Goal: Task Accomplishment & Management: Manage account settings

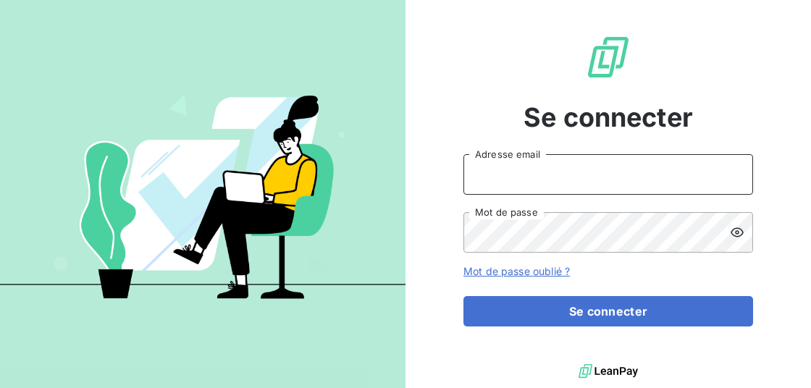
click at [542, 180] on input "Adresse email" at bounding box center [609, 174] width 290 height 41
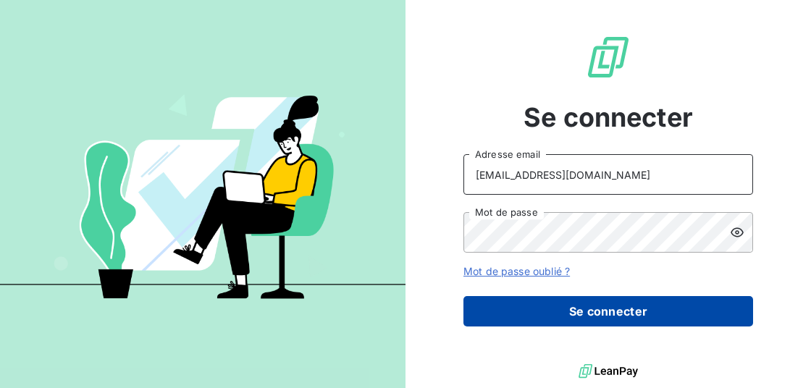
type input "[EMAIL_ADDRESS][DOMAIN_NAME]"
click at [586, 293] on button "Se connecter" at bounding box center [609, 311] width 290 height 30
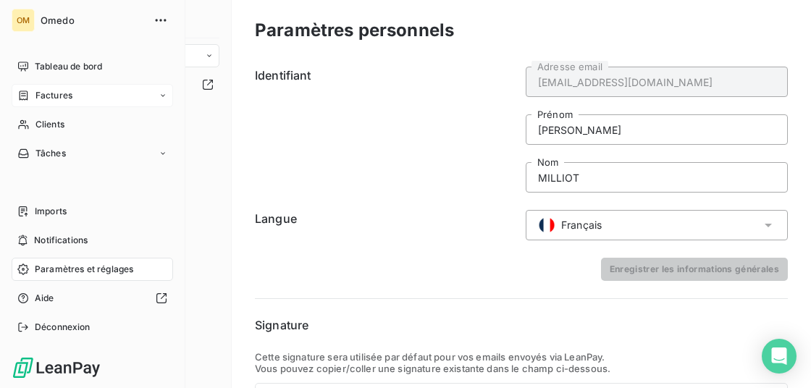
click at [36, 96] on span "Factures" at bounding box center [53, 95] width 37 height 13
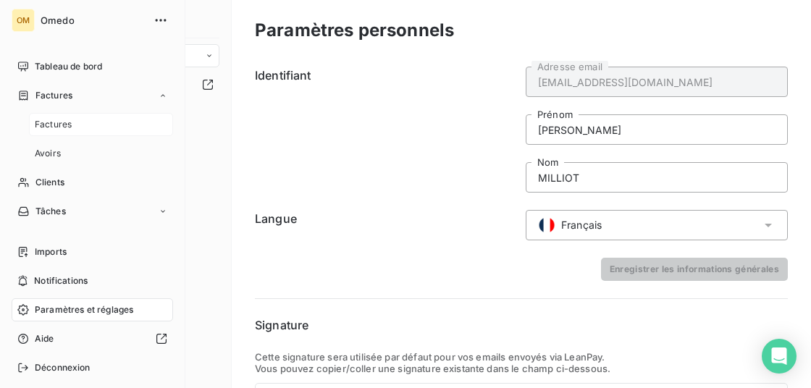
click at [49, 118] on div "Factures" at bounding box center [101, 124] width 144 height 23
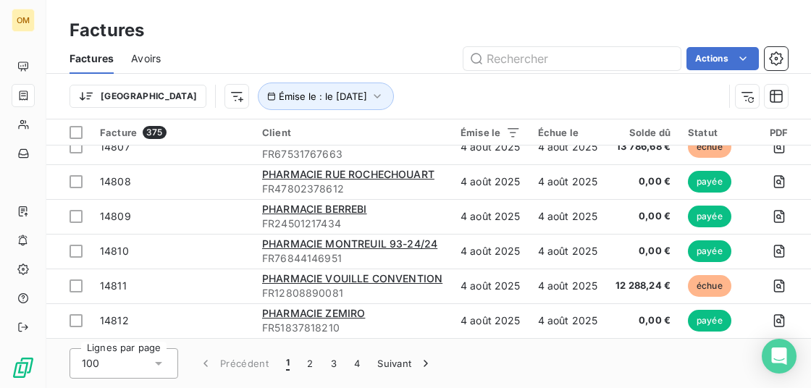
scroll to position [367, 0]
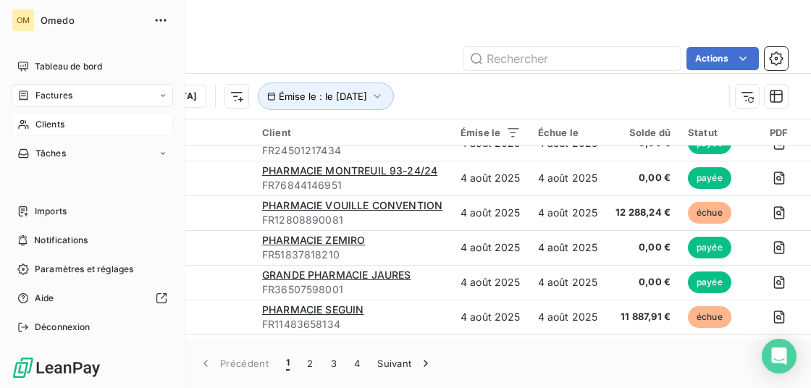
click at [38, 125] on span "Clients" at bounding box center [49, 124] width 29 height 13
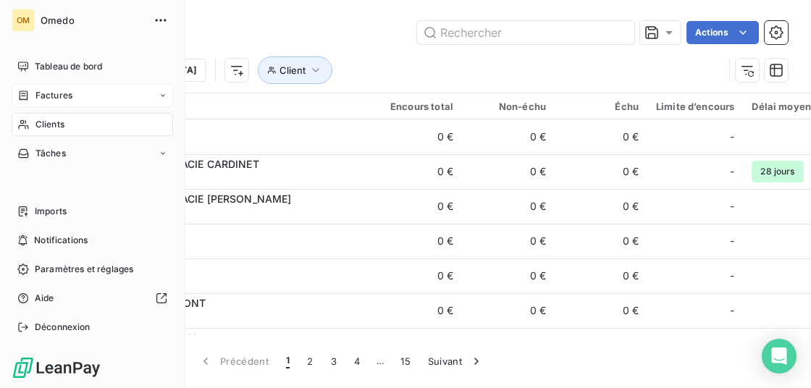
click at [49, 99] on span "Factures" at bounding box center [53, 95] width 37 height 13
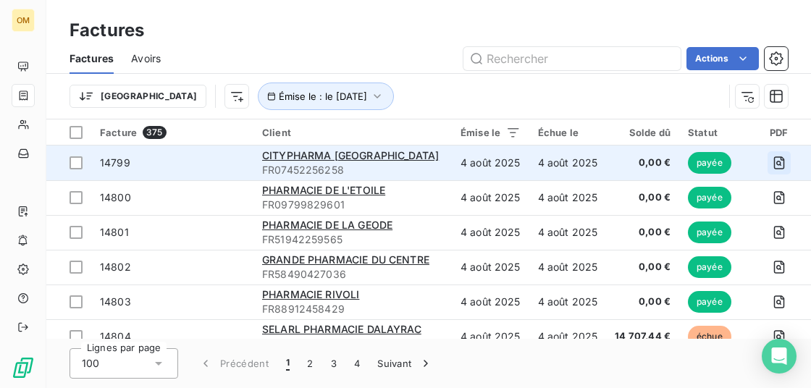
click at [641, 159] on icon "button" at bounding box center [779, 163] width 14 height 14
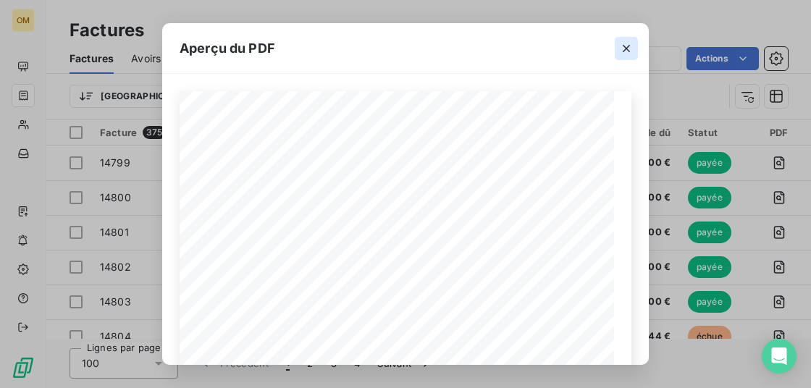
click at [627, 47] on icon "button" at bounding box center [626, 48] width 14 height 14
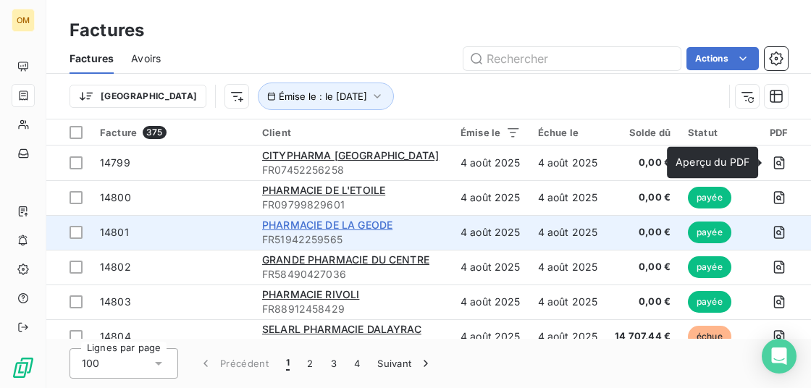
click at [339, 226] on span "PHARMACIE DE LA GEODE" at bounding box center [327, 225] width 130 height 12
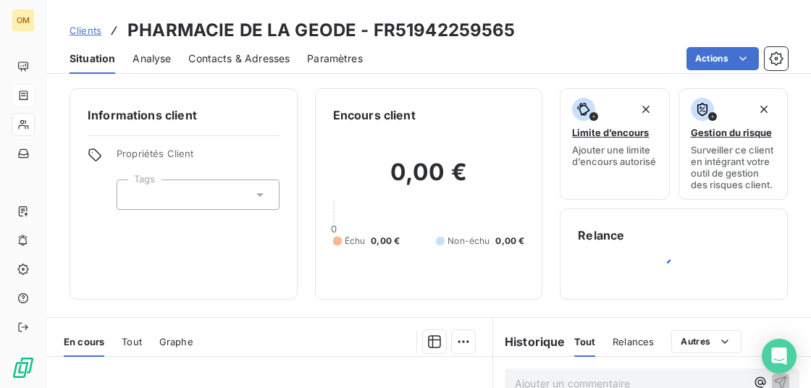
click at [224, 62] on span "Contacts & Adresses" at bounding box center [238, 58] width 101 height 14
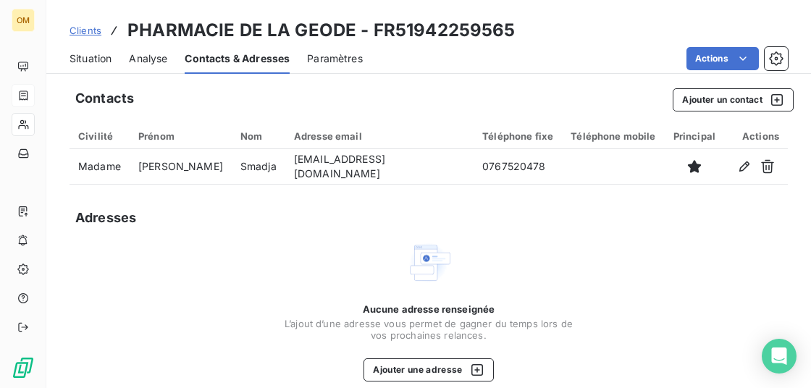
click at [165, 67] on div "Analyse" at bounding box center [148, 58] width 38 height 30
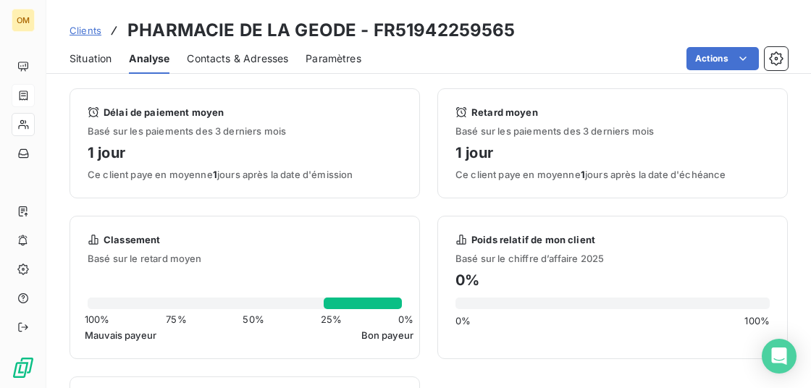
click at [114, 57] on div "Situation Analyse Contacts & Adresses Paramètres Actions" at bounding box center [428, 58] width 765 height 30
click at [104, 61] on span "Situation" at bounding box center [91, 58] width 42 height 14
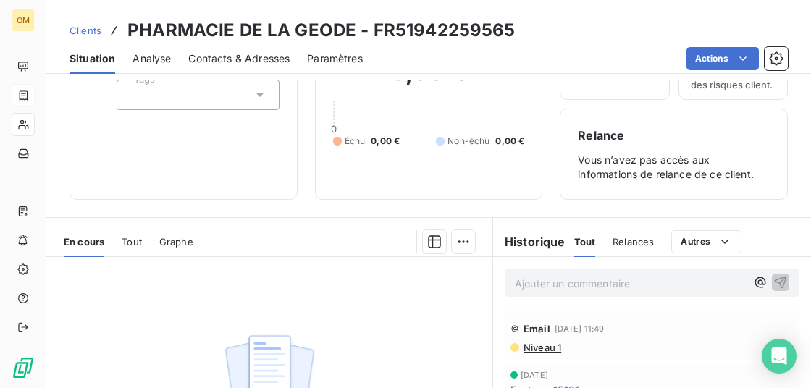
scroll to position [290, 0]
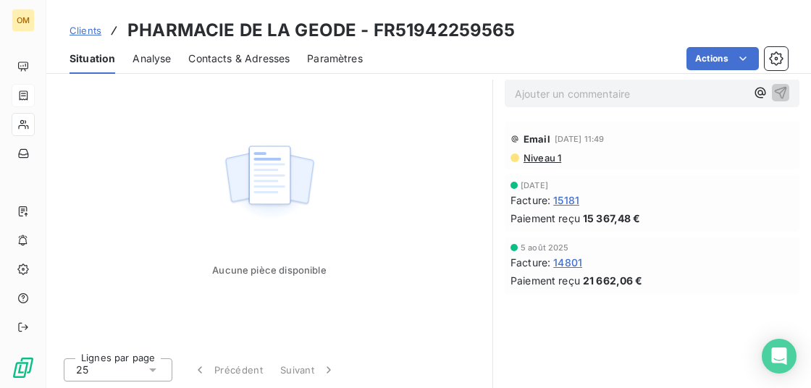
click at [576, 262] on span "14801" at bounding box center [567, 262] width 29 height 15
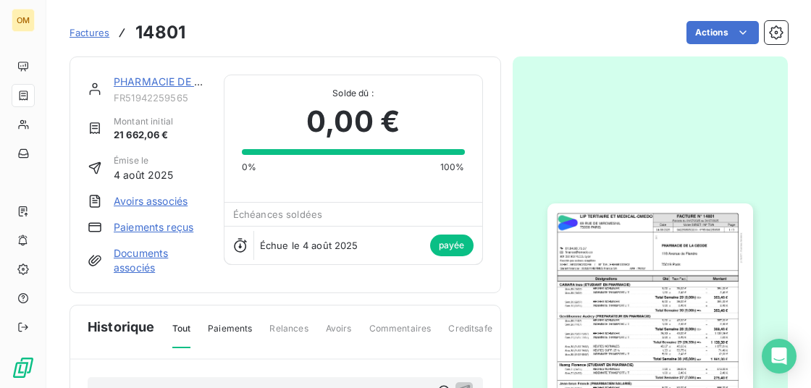
click at [80, 36] on span "Factures" at bounding box center [90, 33] width 40 height 12
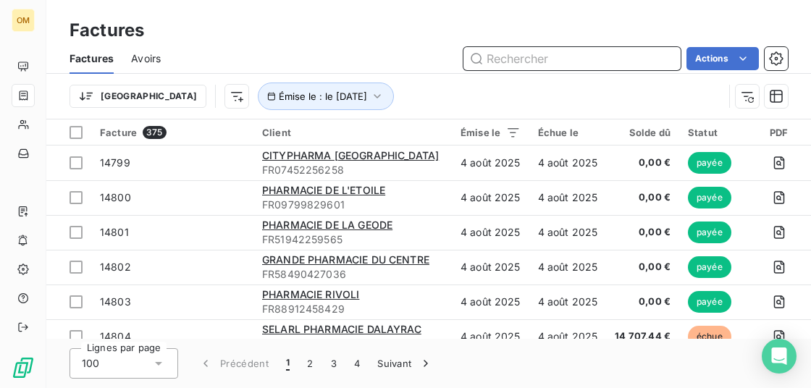
click at [521, 51] on input "text" at bounding box center [572, 58] width 217 height 23
